Goal: Task Accomplishment & Management: Manage account settings

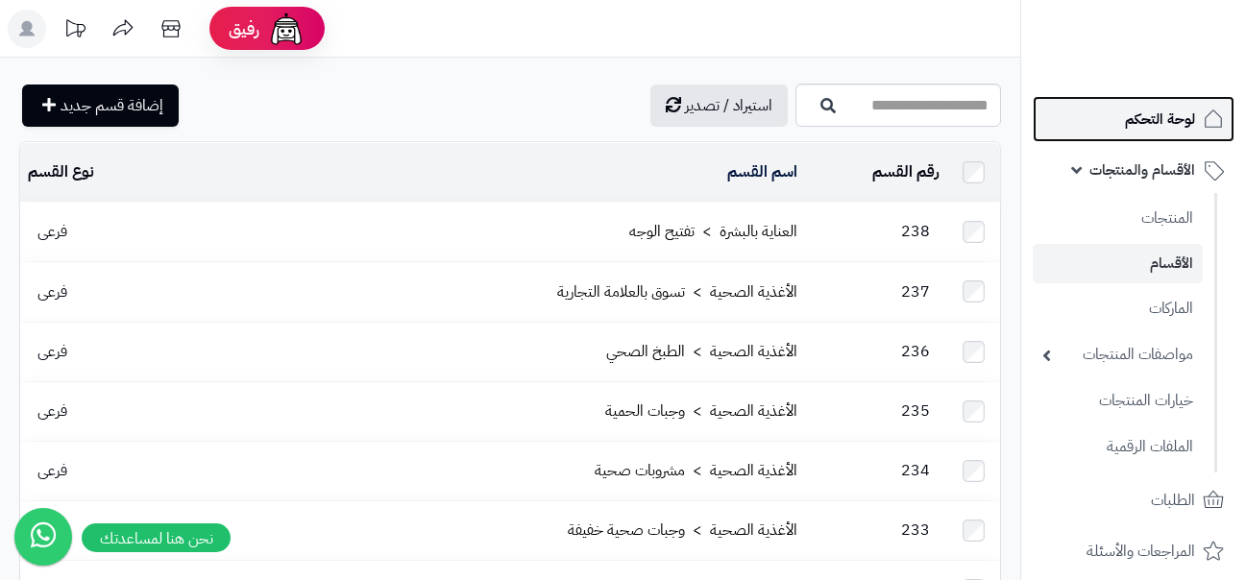
click at [1175, 130] on span "لوحة التحكم" at bounding box center [1160, 119] width 70 height 27
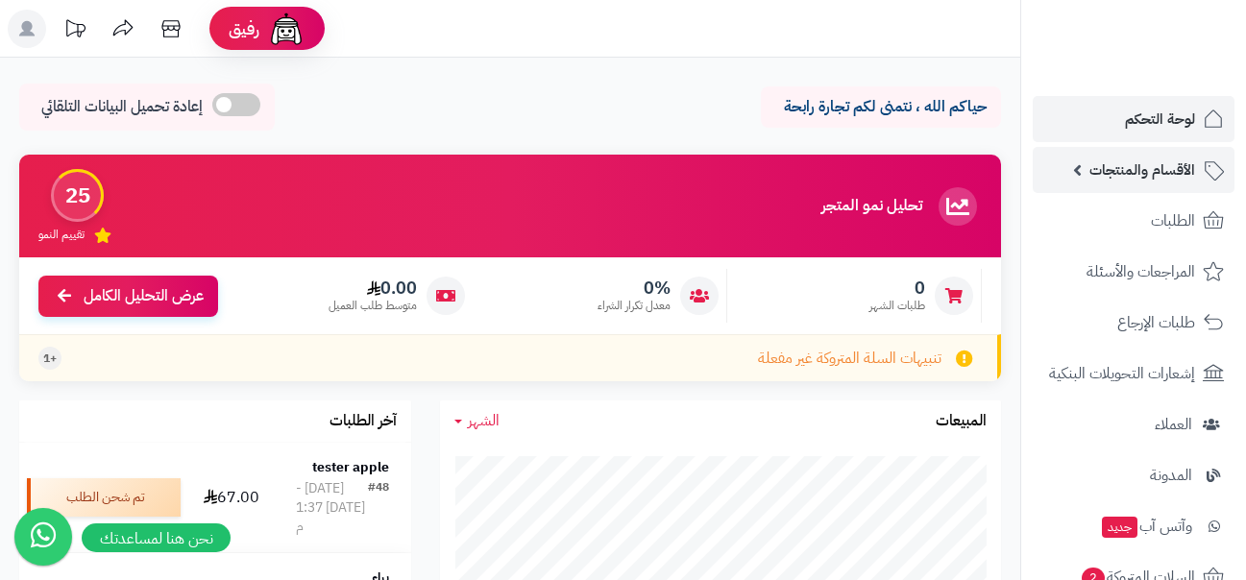
click at [1140, 171] on span "الأقسام والمنتجات" at bounding box center [1143, 170] width 106 height 27
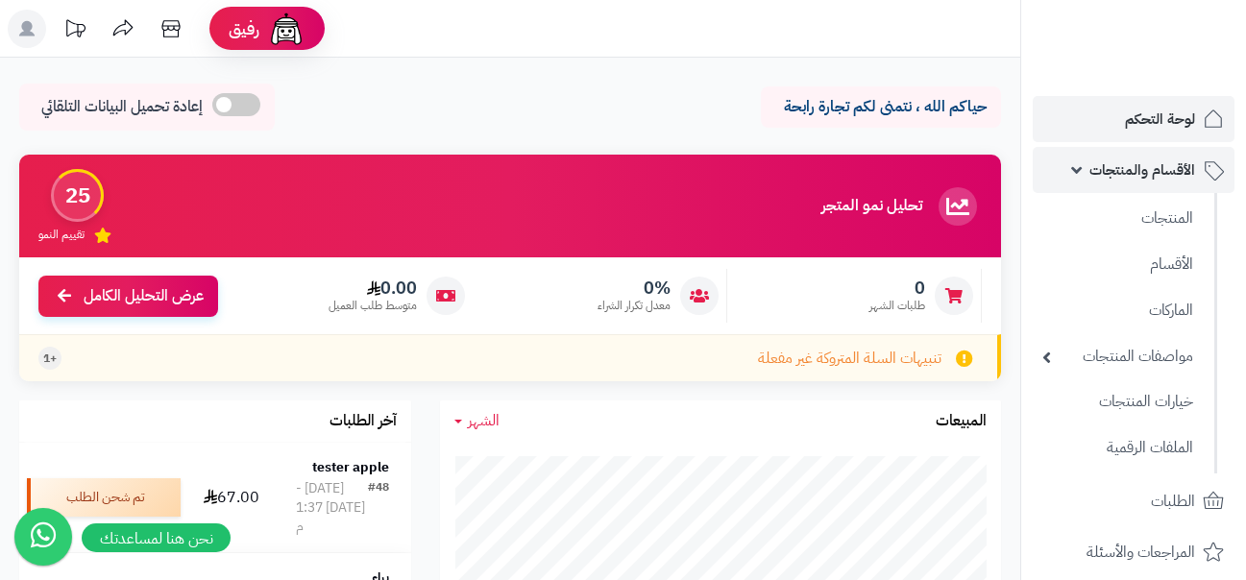
click at [1133, 163] on span "الأقسام والمنتجات" at bounding box center [1143, 170] width 106 height 27
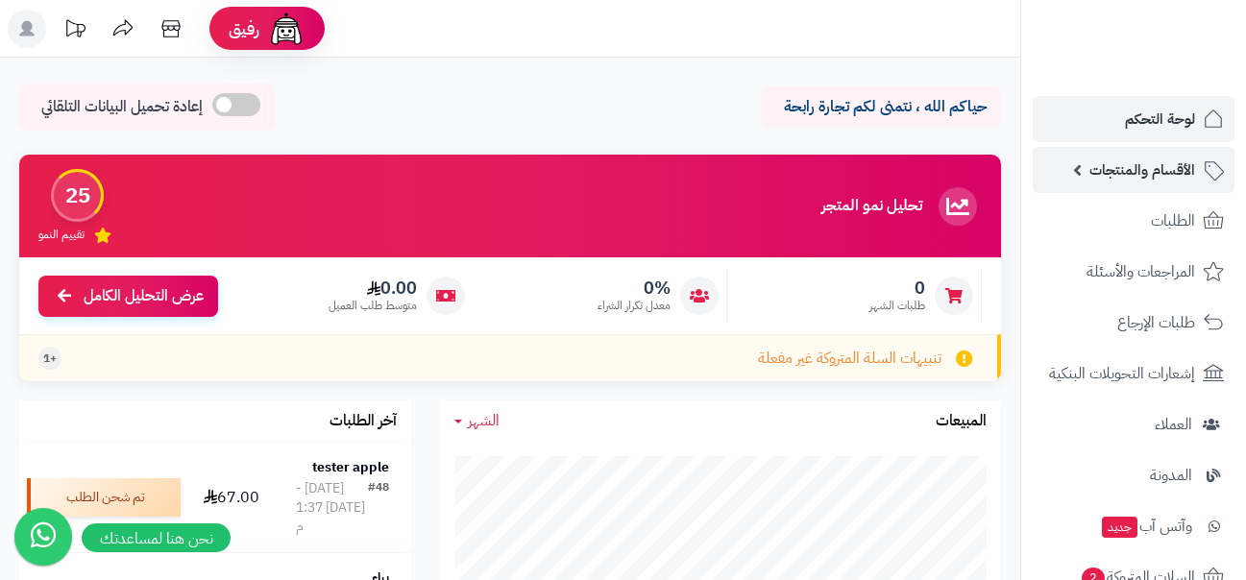
click at [1133, 163] on span "الأقسام والمنتجات" at bounding box center [1143, 170] width 106 height 27
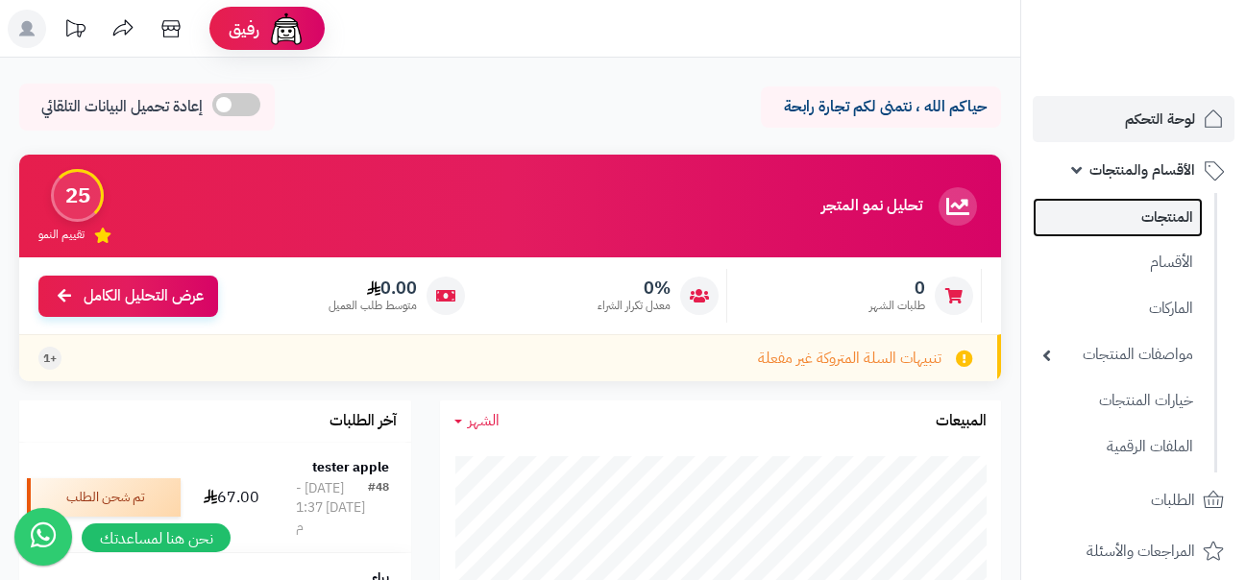
click at [1189, 220] on link "المنتجات" at bounding box center [1118, 217] width 170 height 39
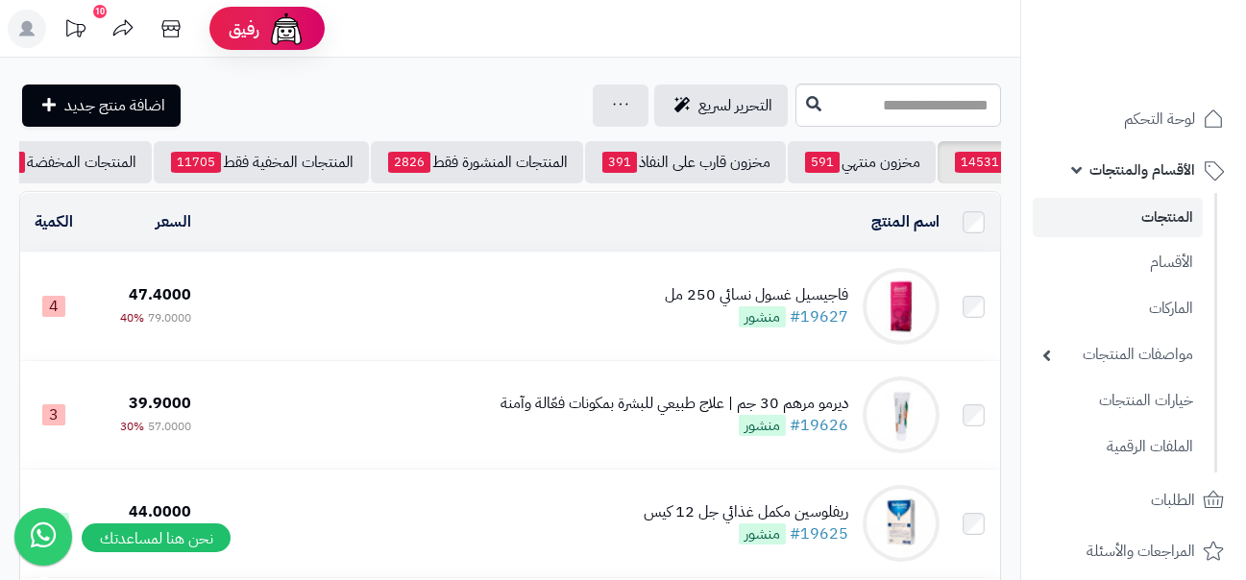
scroll to position [0, -35]
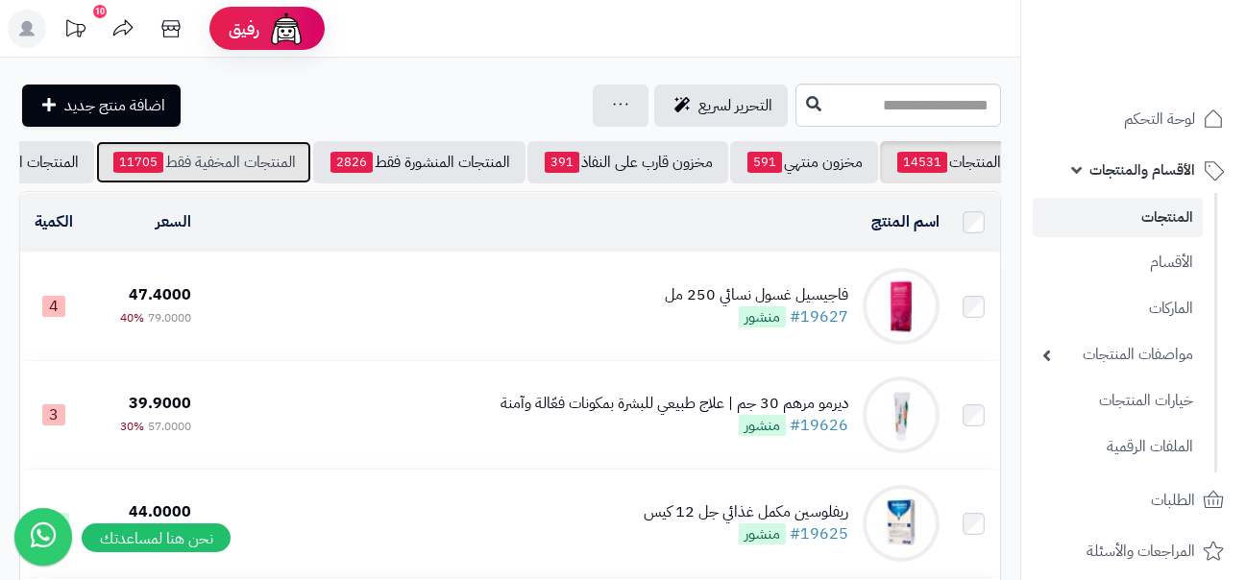
click at [173, 160] on link "المنتجات المخفية فقط 11705" at bounding box center [203, 162] width 215 height 42
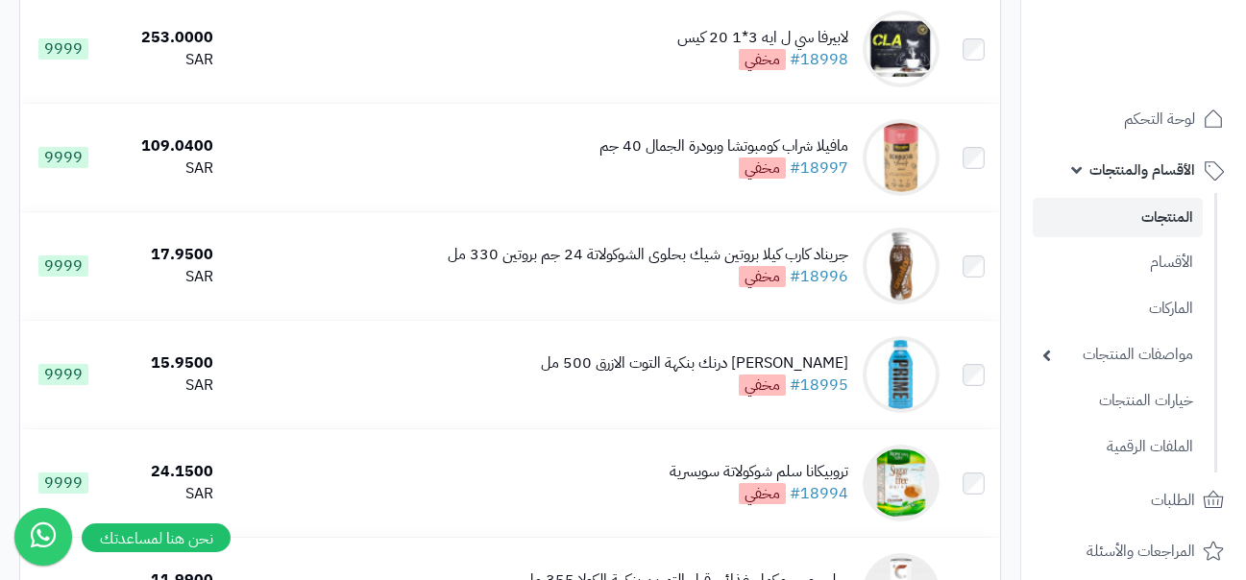
scroll to position [3728, 0]
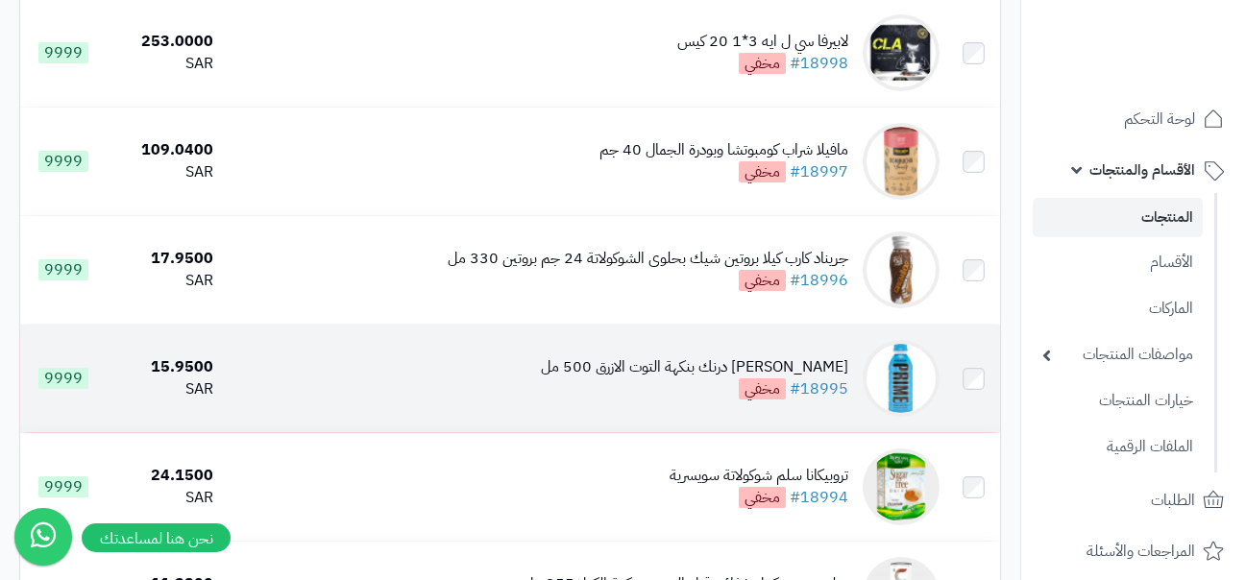
click at [20, 389] on td "9999" at bounding box center [63, 379] width 86 height 108
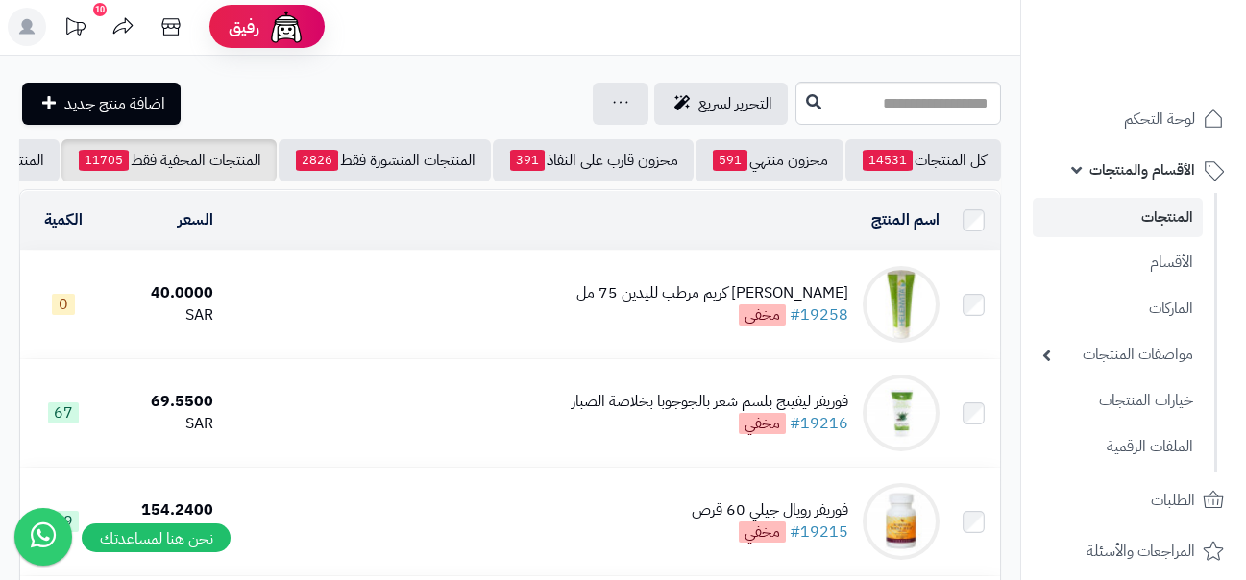
scroll to position [0, 0]
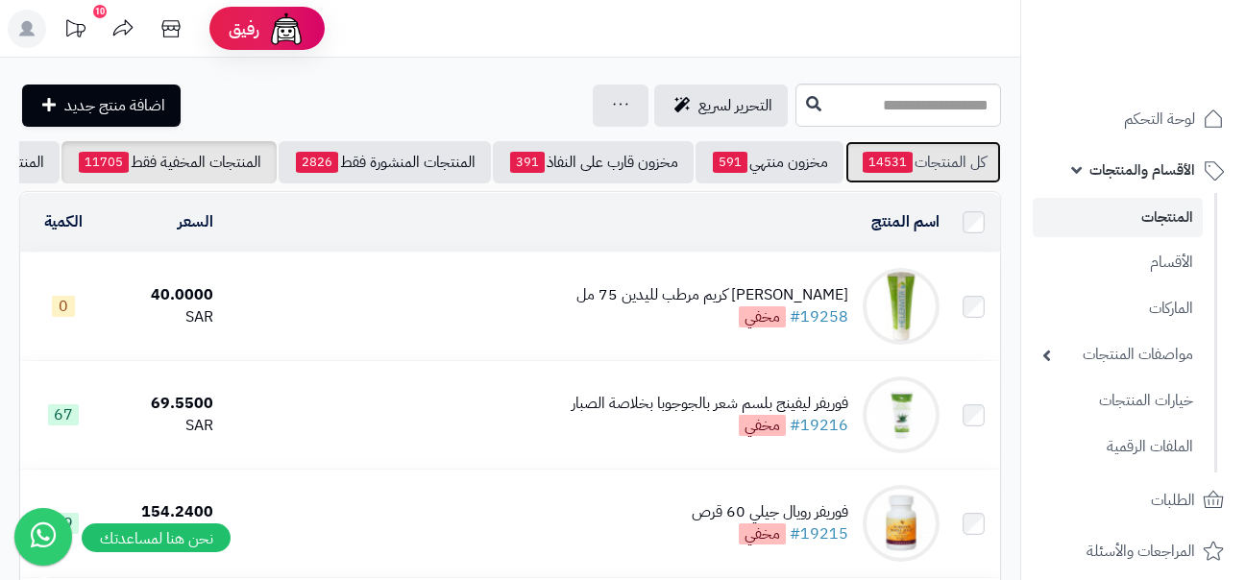
click at [915, 158] on link "كل المنتجات 14531" at bounding box center [924, 162] width 156 height 42
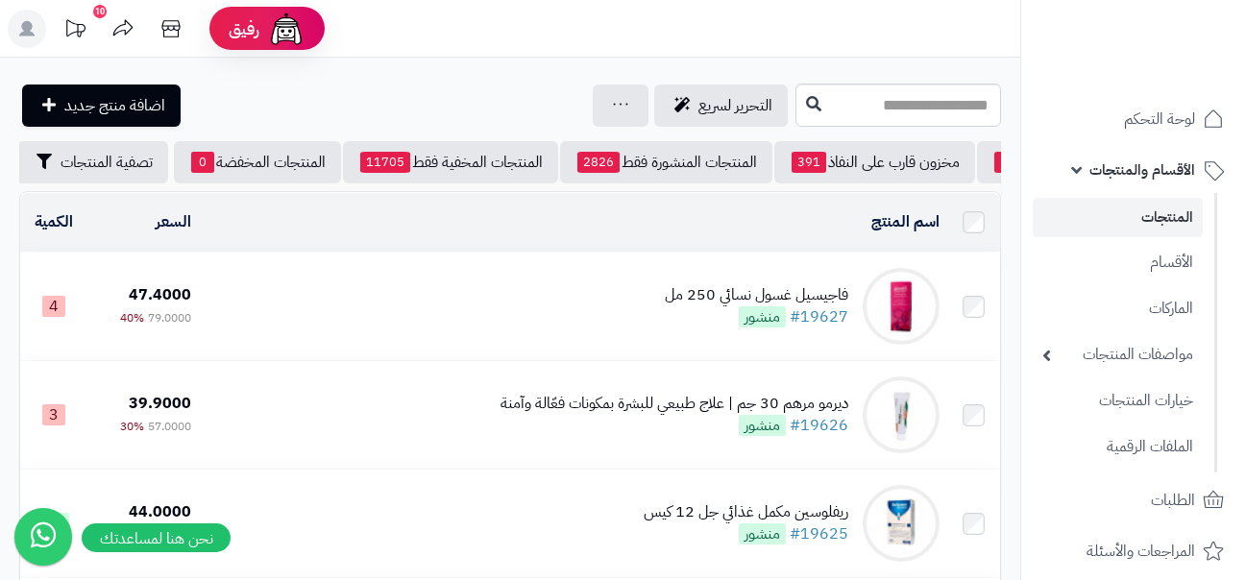
scroll to position [0, -305]
